Goal: Use online tool/utility

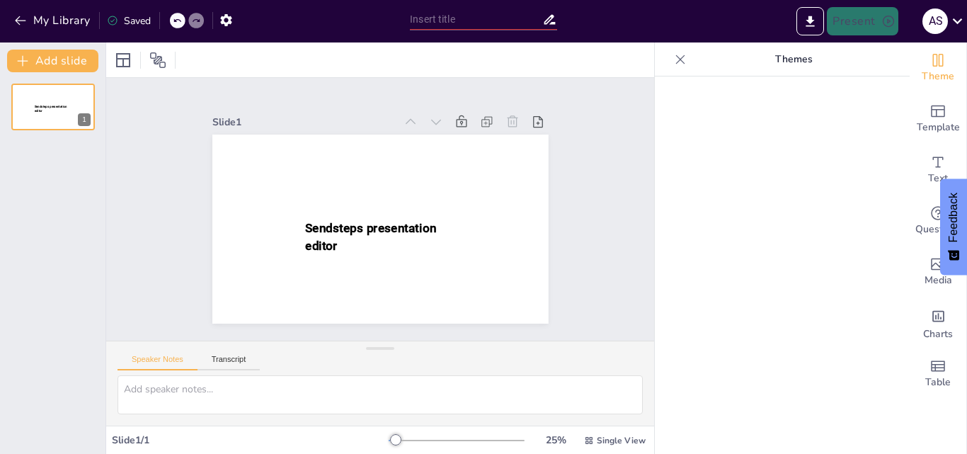
type input "New Sendsteps"
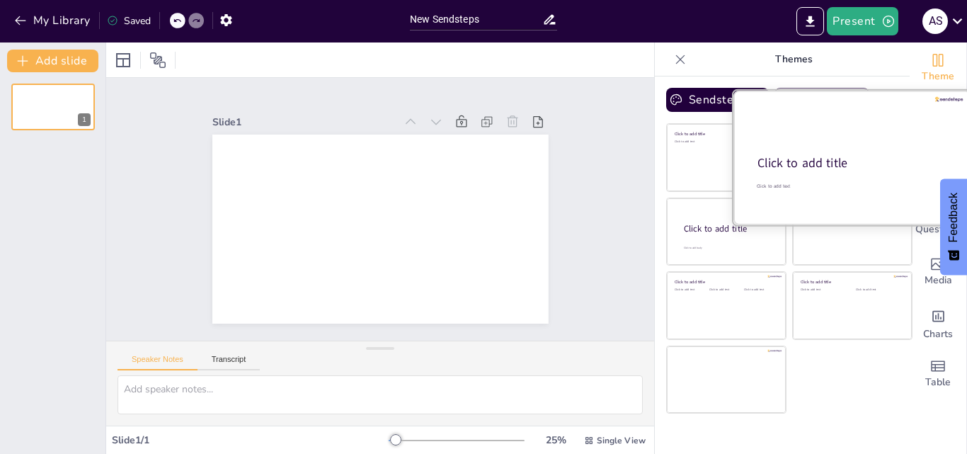
click at [824, 174] on div at bounding box center [853, 158] width 238 height 134
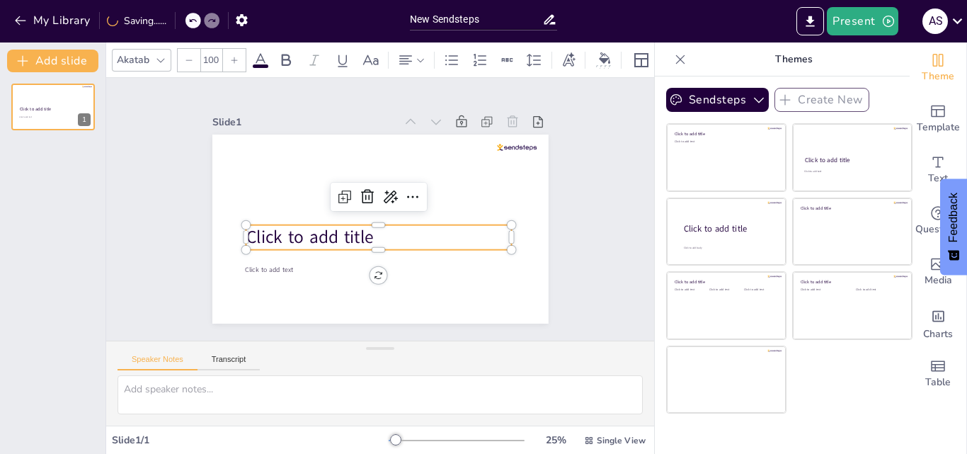
click at [375, 232] on p "Click to add title" at bounding box center [379, 237] width 266 height 25
click at [547, 20] on icon at bounding box center [549, 20] width 11 height 10
click at [436, 16] on input "New Sendsteps" at bounding box center [476, 19] width 132 height 21
click at [412, 236] on p "Click to add title" at bounding box center [379, 237] width 266 height 25
click at [466, 233] on p "Click to add title" at bounding box center [379, 237] width 266 height 25
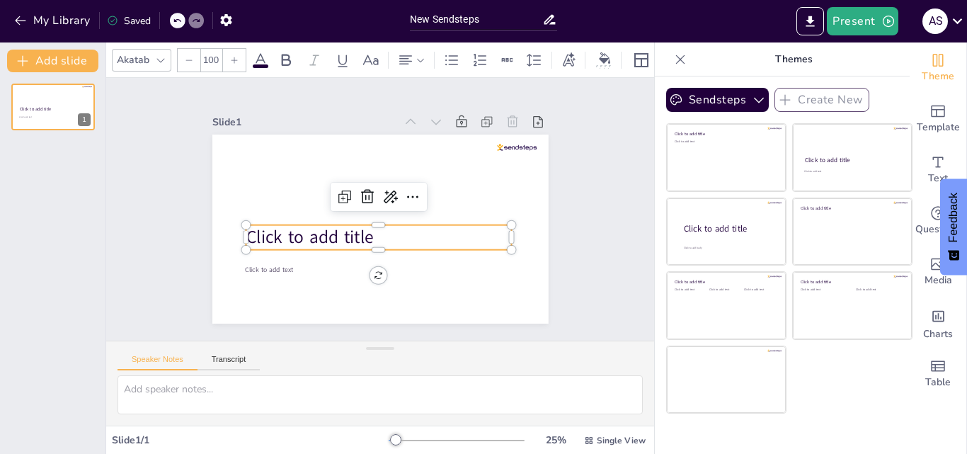
click at [466, 233] on p "Click to add title" at bounding box center [379, 237] width 266 height 25
type input "24"
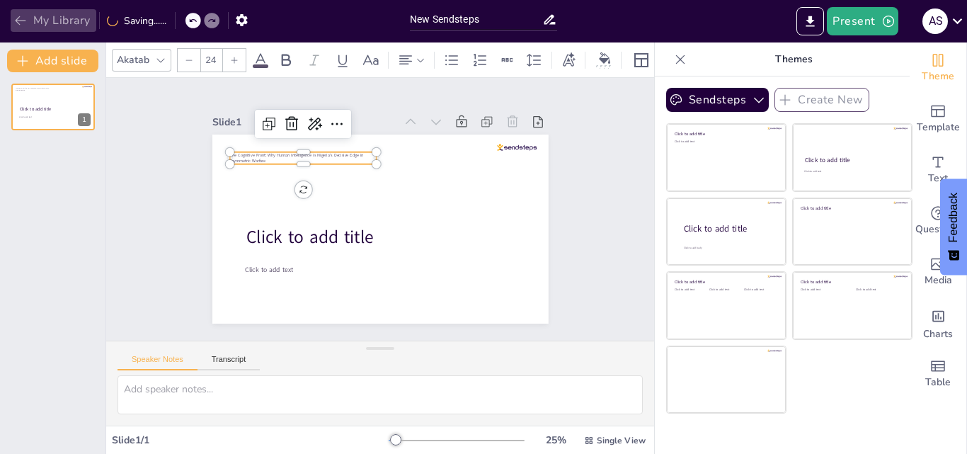
click at [18, 18] on icon "button" at bounding box center [20, 20] width 11 height 9
